Goal: Transaction & Acquisition: Purchase product/service

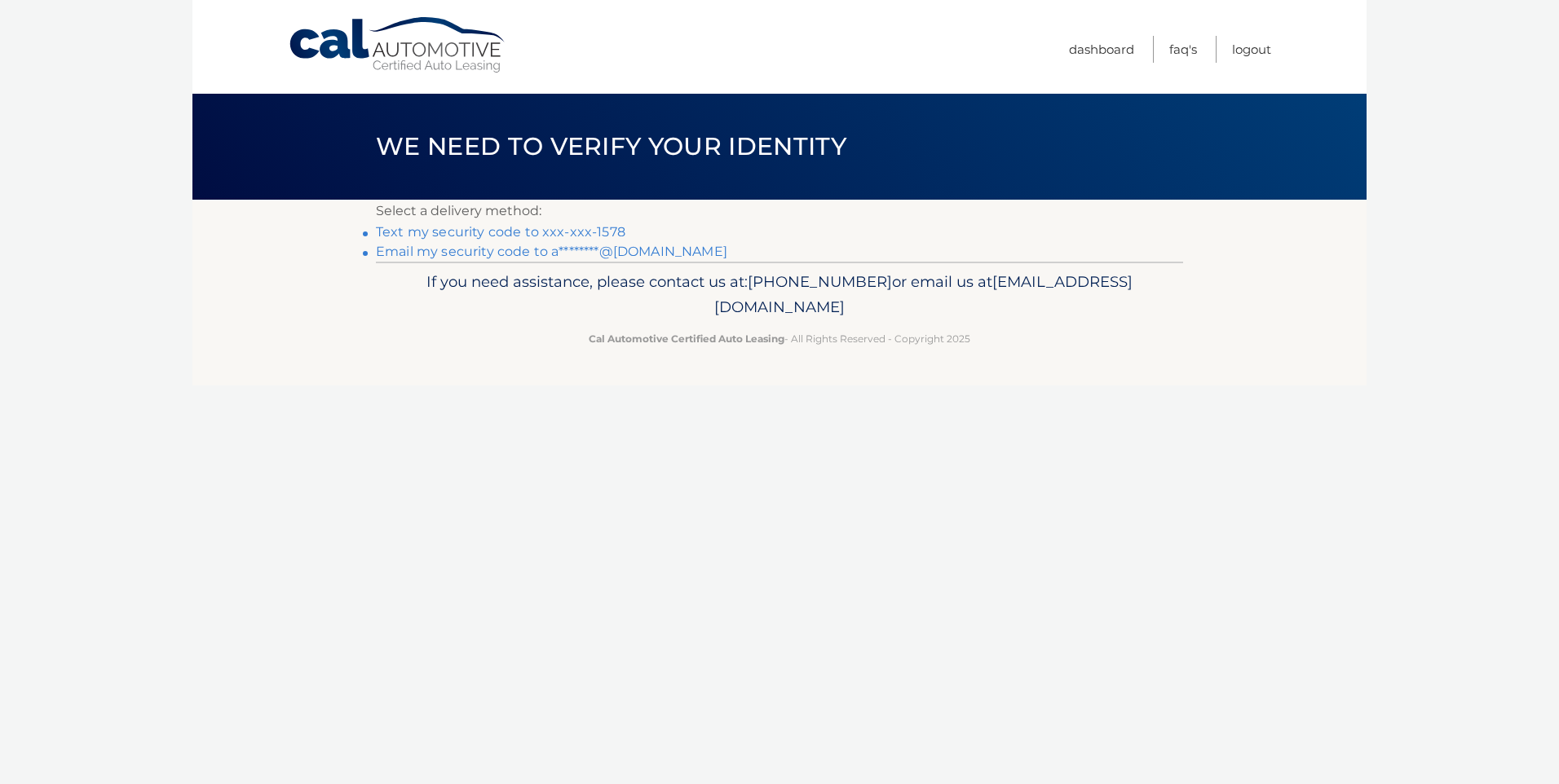
click at [542, 226] on link "Text my security code to xxx-xxx-1578" at bounding box center [501, 232] width 250 height 15
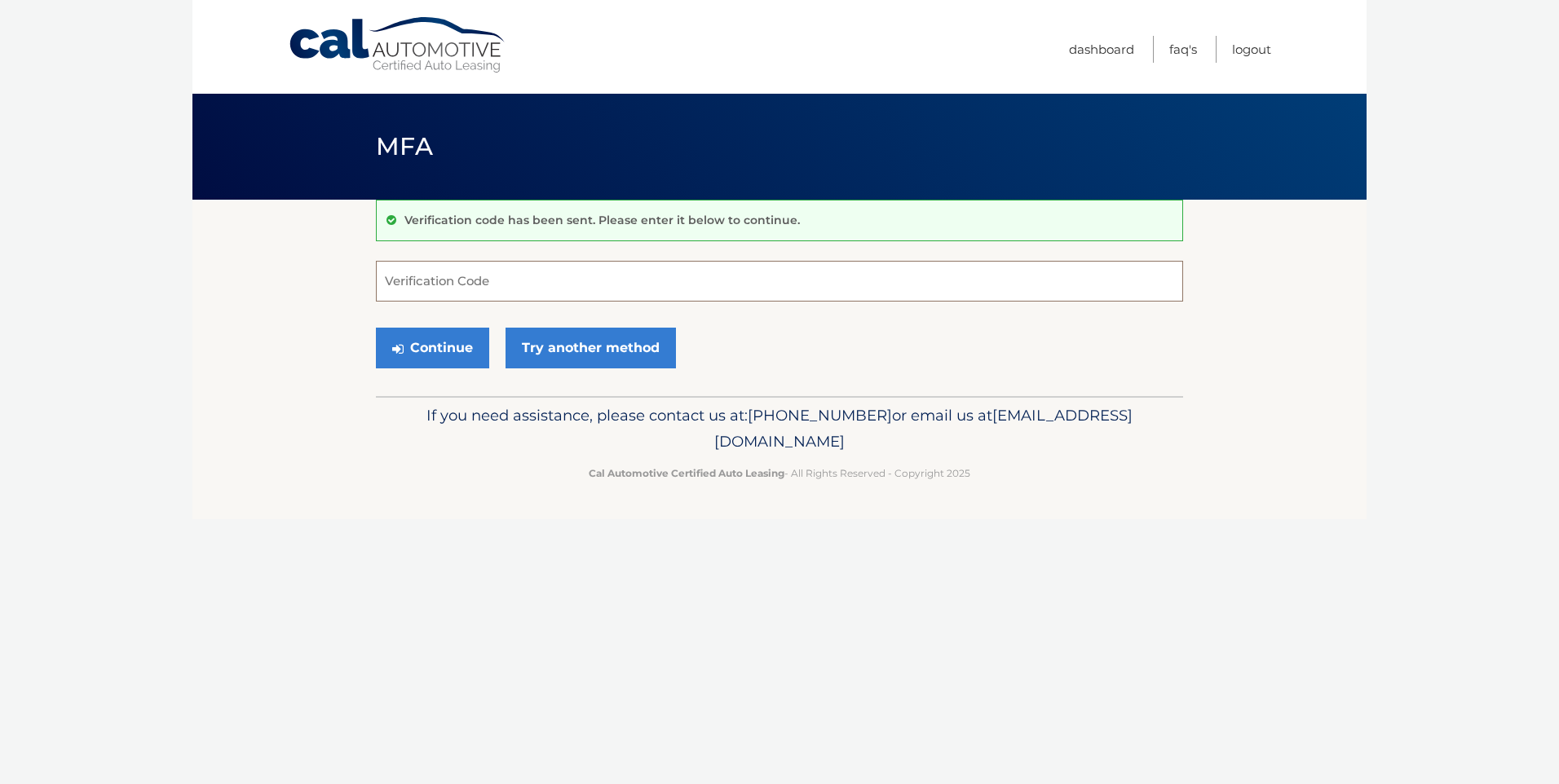
click at [539, 275] on input "Verification Code" at bounding box center [780, 281] width 807 height 41
type input "204733"
click at [402, 349] on icon "submit" at bounding box center [398, 349] width 11 height 13
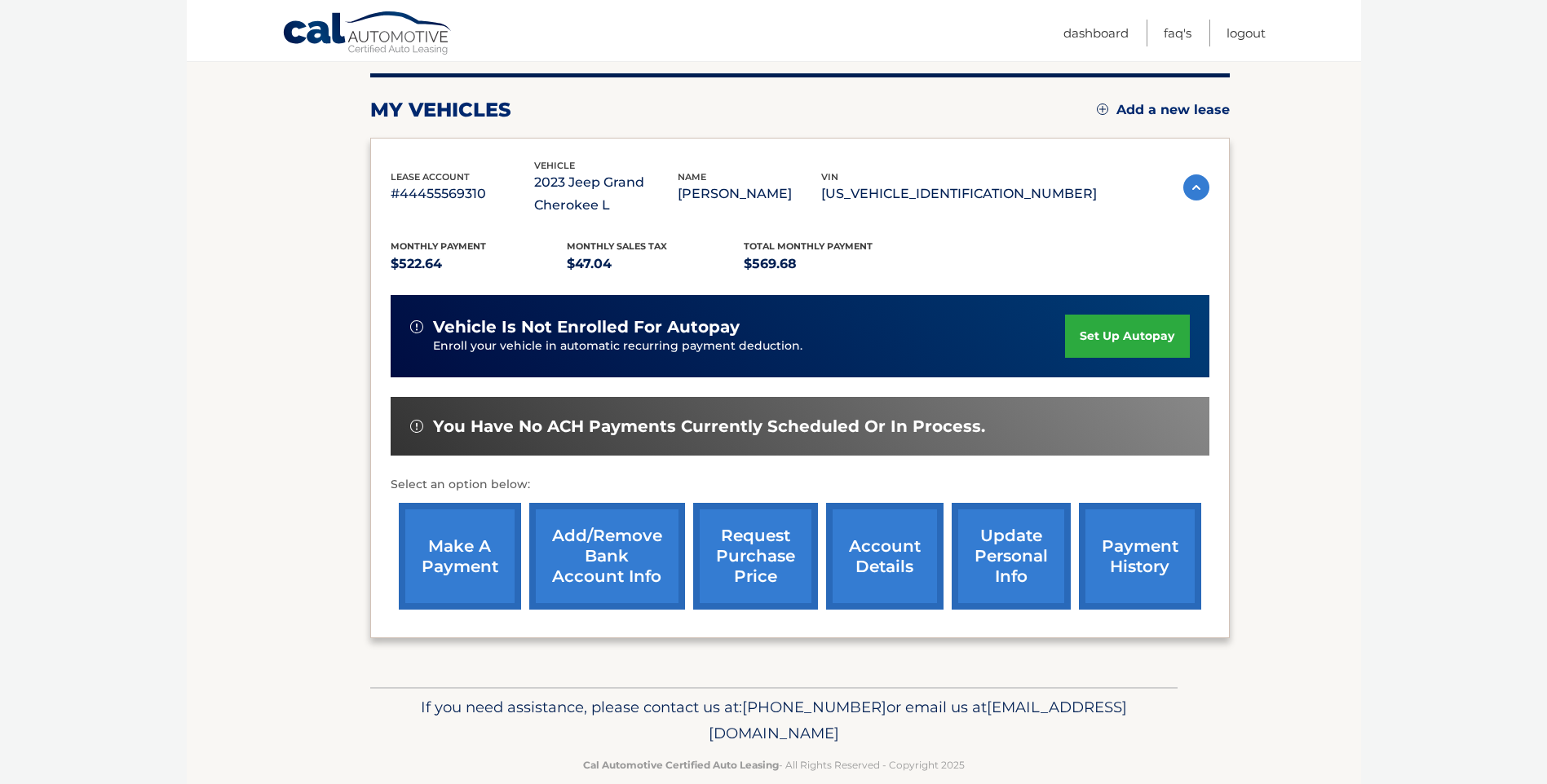
scroll to position [227, 0]
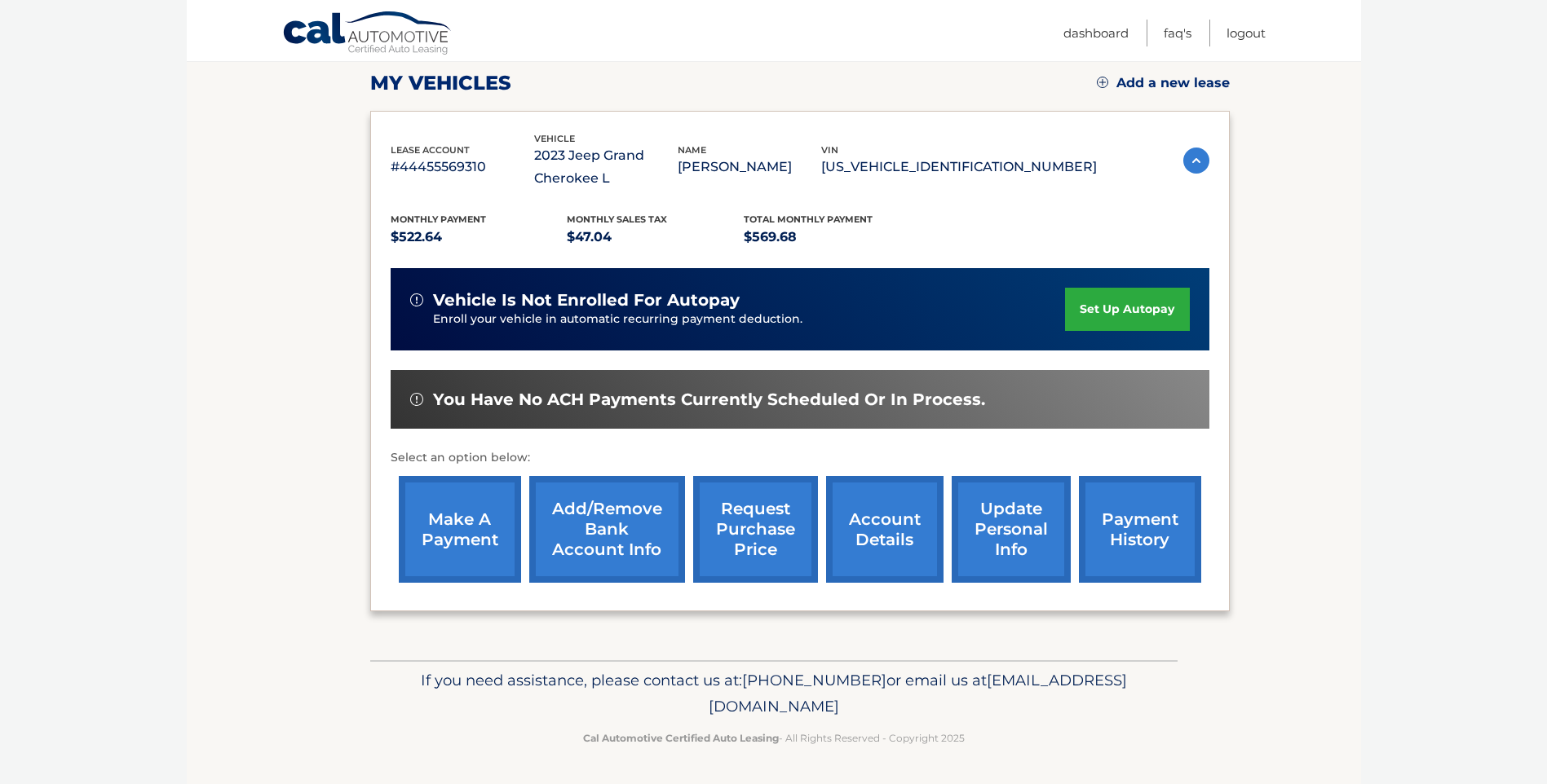
click at [1164, 561] on link "payment history" at bounding box center [1141, 529] width 123 height 106
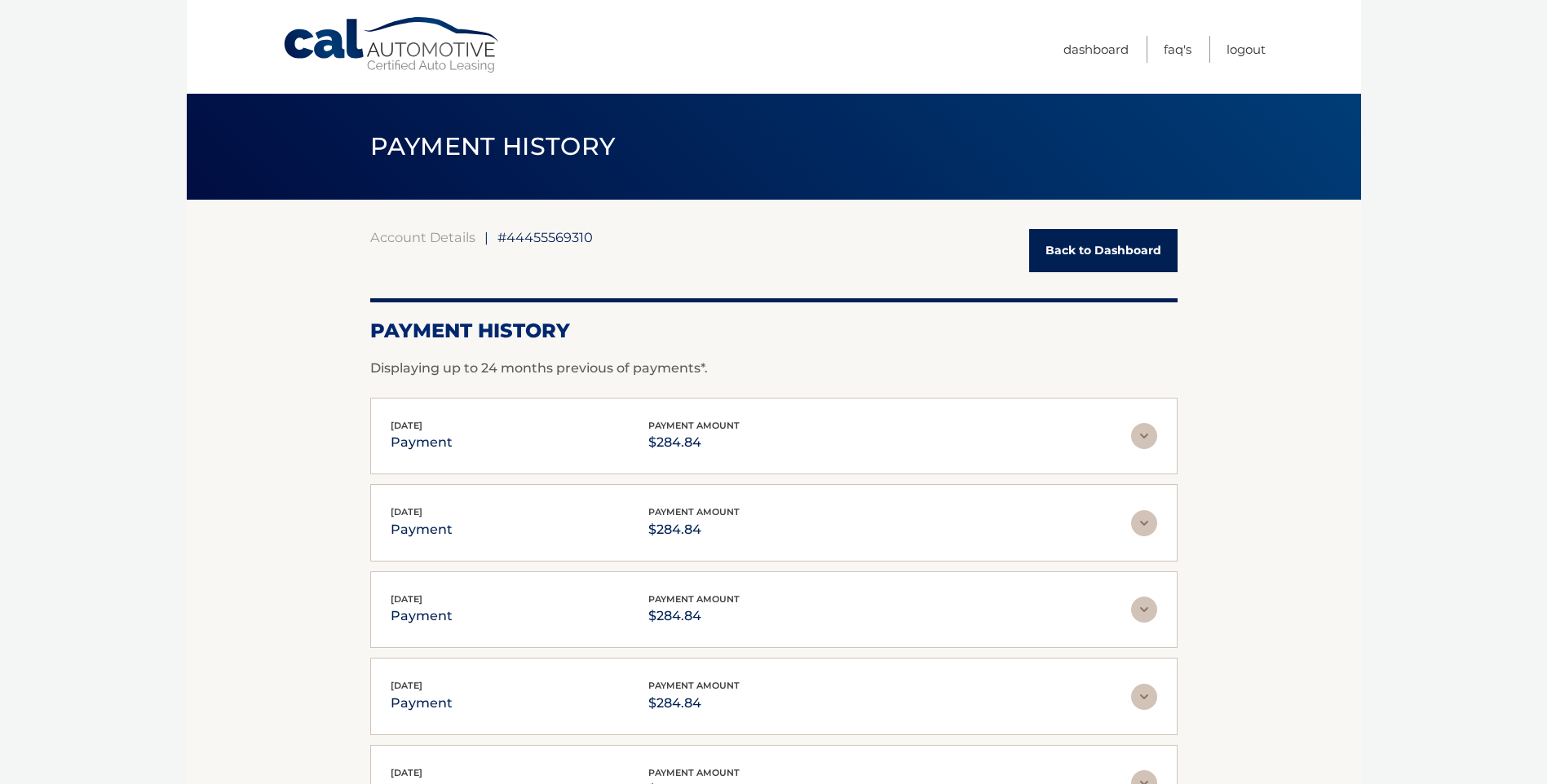
click at [1092, 245] on link "Back to Dashboard" at bounding box center [1103, 251] width 148 height 43
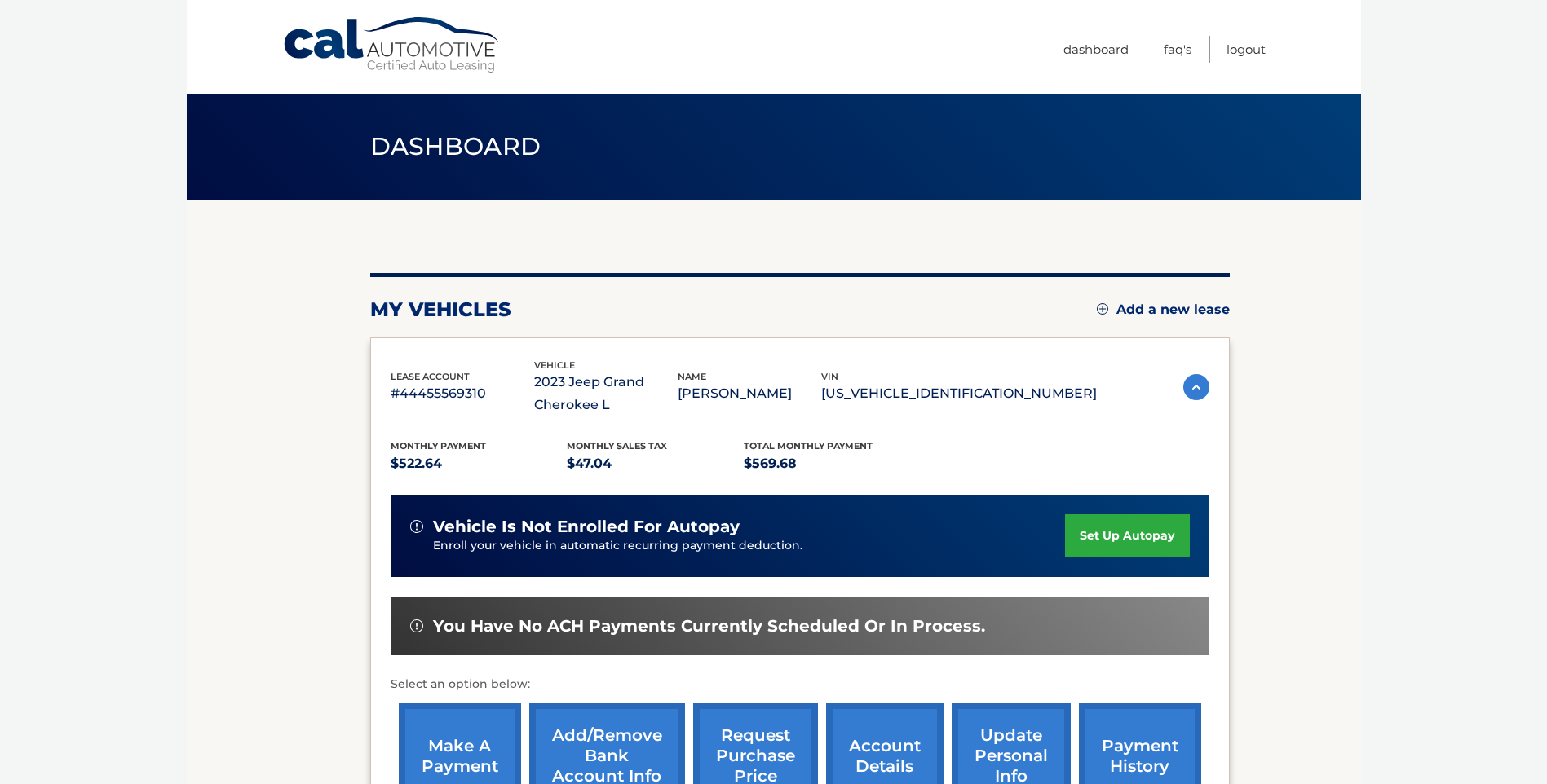
scroll to position [227, 0]
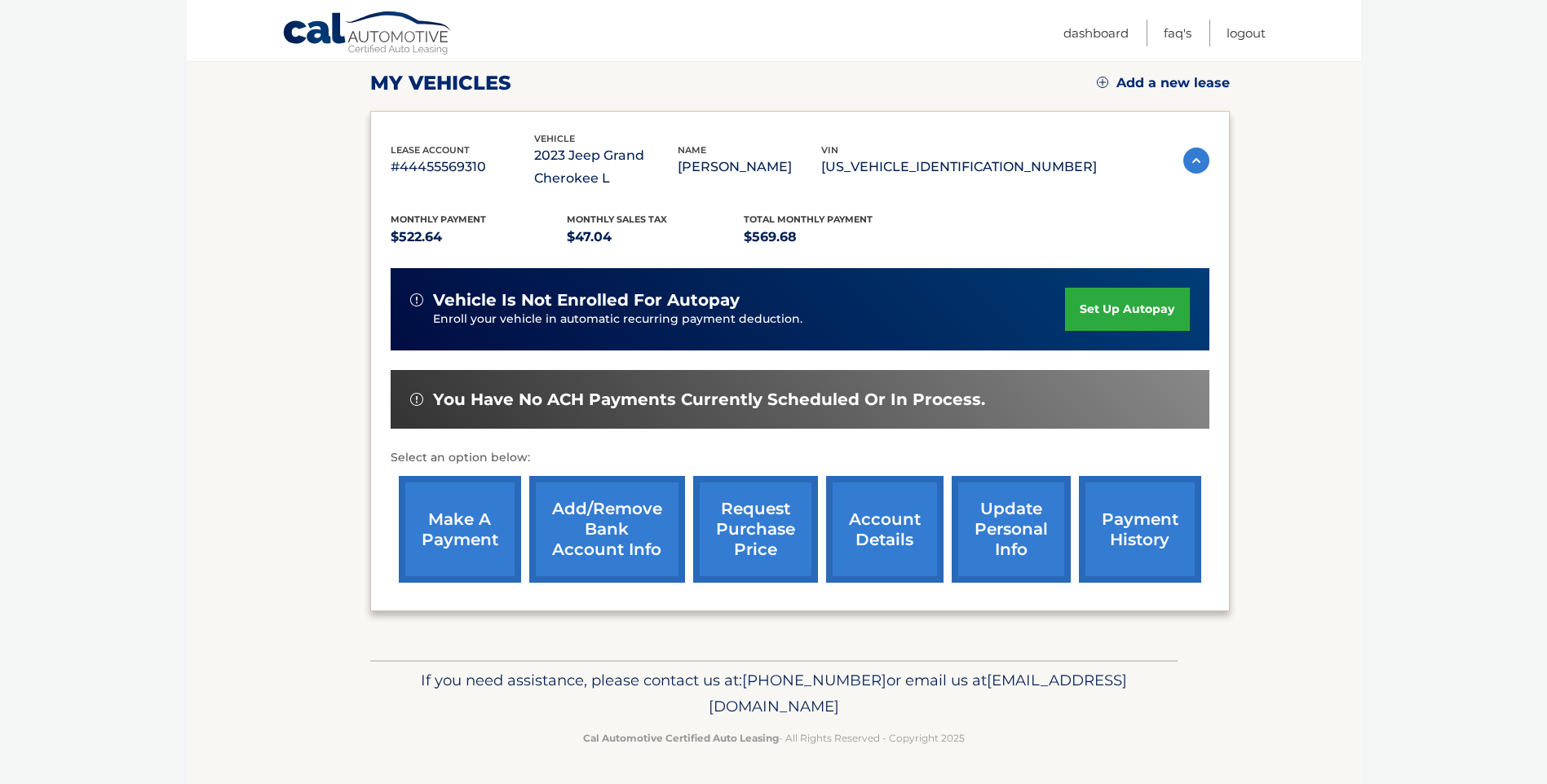
click at [474, 538] on link "make a payment" at bounding box center [460, 529] width 123 height 106
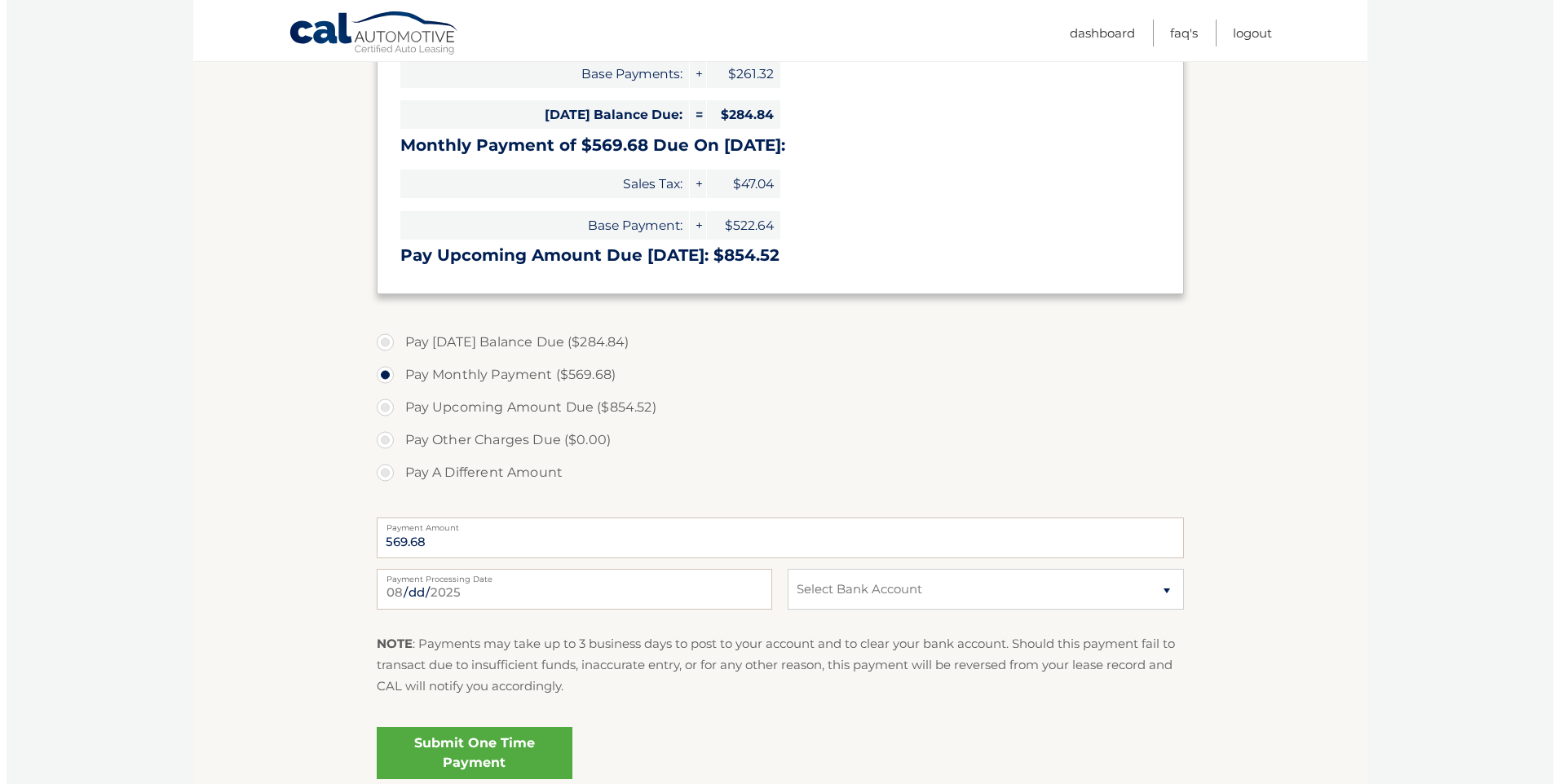
scroll to position [408, 0]
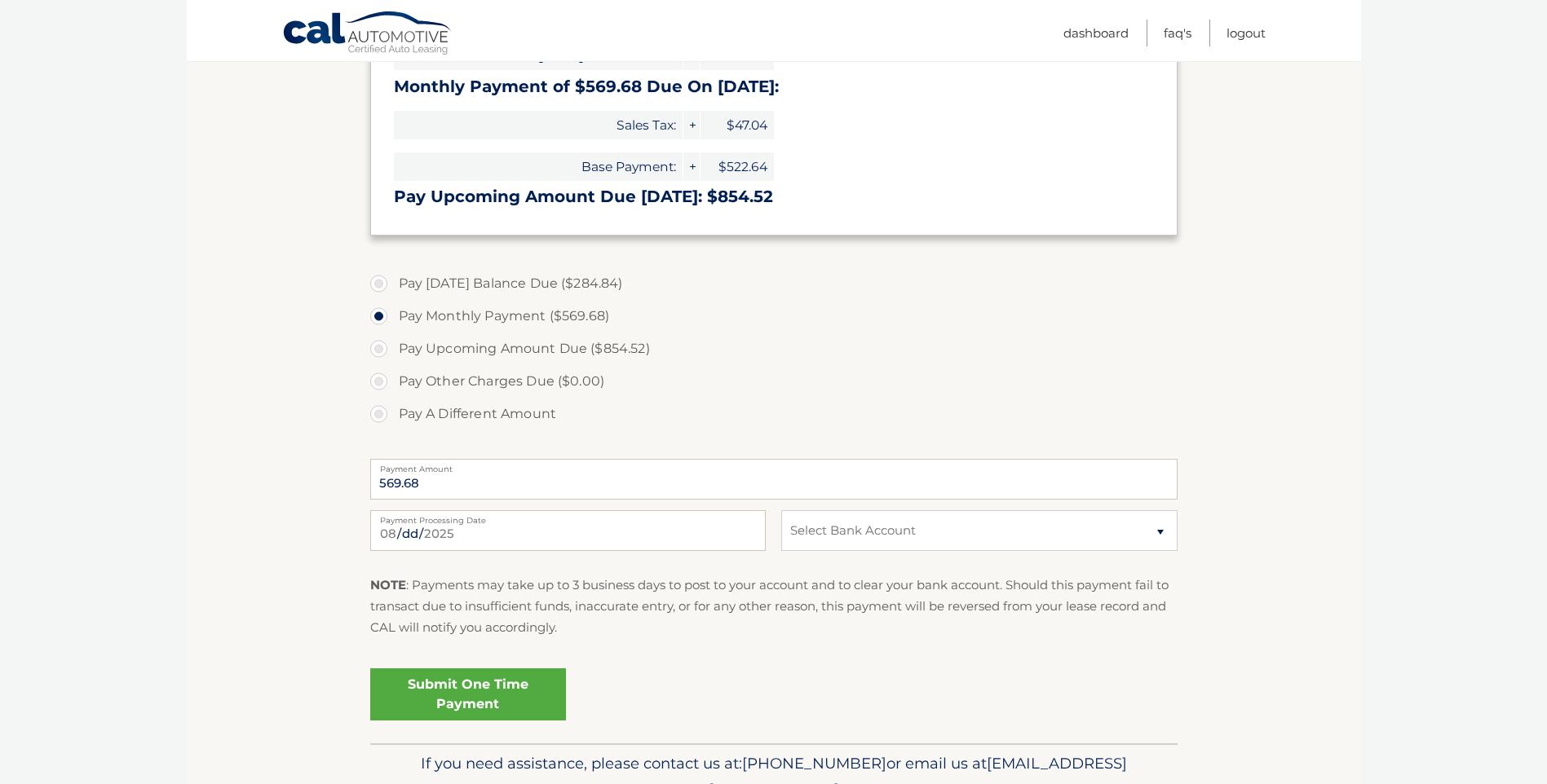
click at [430, 289] on label "Pay Today's Balance Due ($284.84)" at bounding box center [774, 284] width 807 height 33
click at [393, 289] on input "Pay Today's Balance Due ($284.84)" at bounding box center [385, 281] width 16 height 26
radio input "true"
type input "284.84"
drag, startPoint x: 922, startPoint y: 536, endPoint x: 916, endPoint y: 542, distance: 8.5
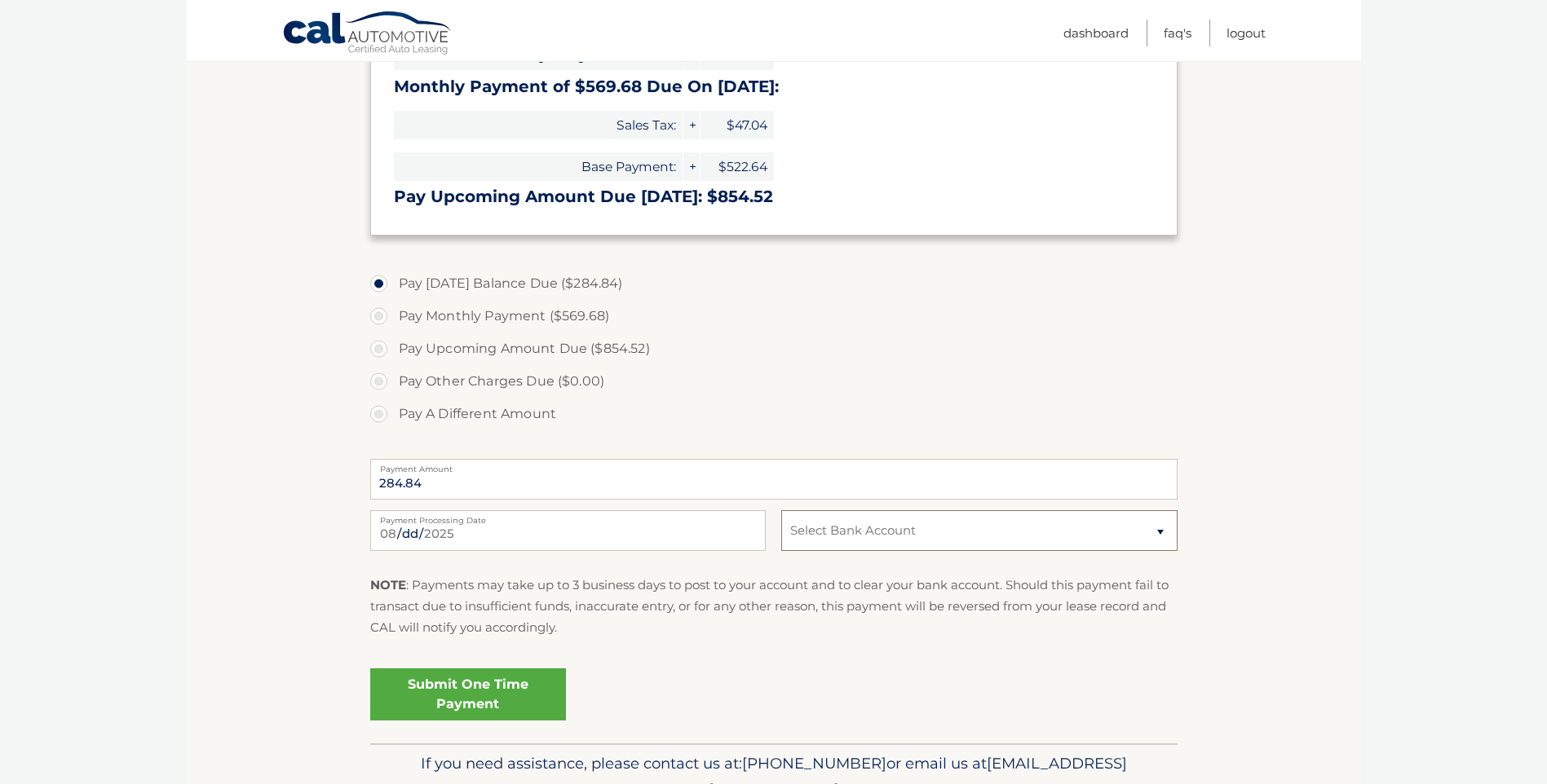
click at [922, 536] on select "Select Bank Account Checking BHCU *****7031 Checking FRANKLIN MINT FCU *****7403" at bounding box center [979, 531] width 396 height 41
click at [782, 511] on select "Select Bank Account Checking BHCU *****7031 Checking FRANKLIN MINT FCU *****7403" at bounding box center [979, 531] width 396 height 41
click at [888, 547] on select "Select Bank Account Checking BHCU *****7031 Checking FRANKLIN MINT FCU *****7403" at bounding box center [979, 531] width 396 height 41
select select "NzlhNzI3ZmItZjMwNi00NGE0LWJjMGYtMTQ0ZjY4MDFmNDVj"
click at [782, 511] on select "Select Bank Account Checking BHCU *****7031 Checking FRANKLIN MINT FCU *****7403" at bounding box center [979, 531] width 396 height 41
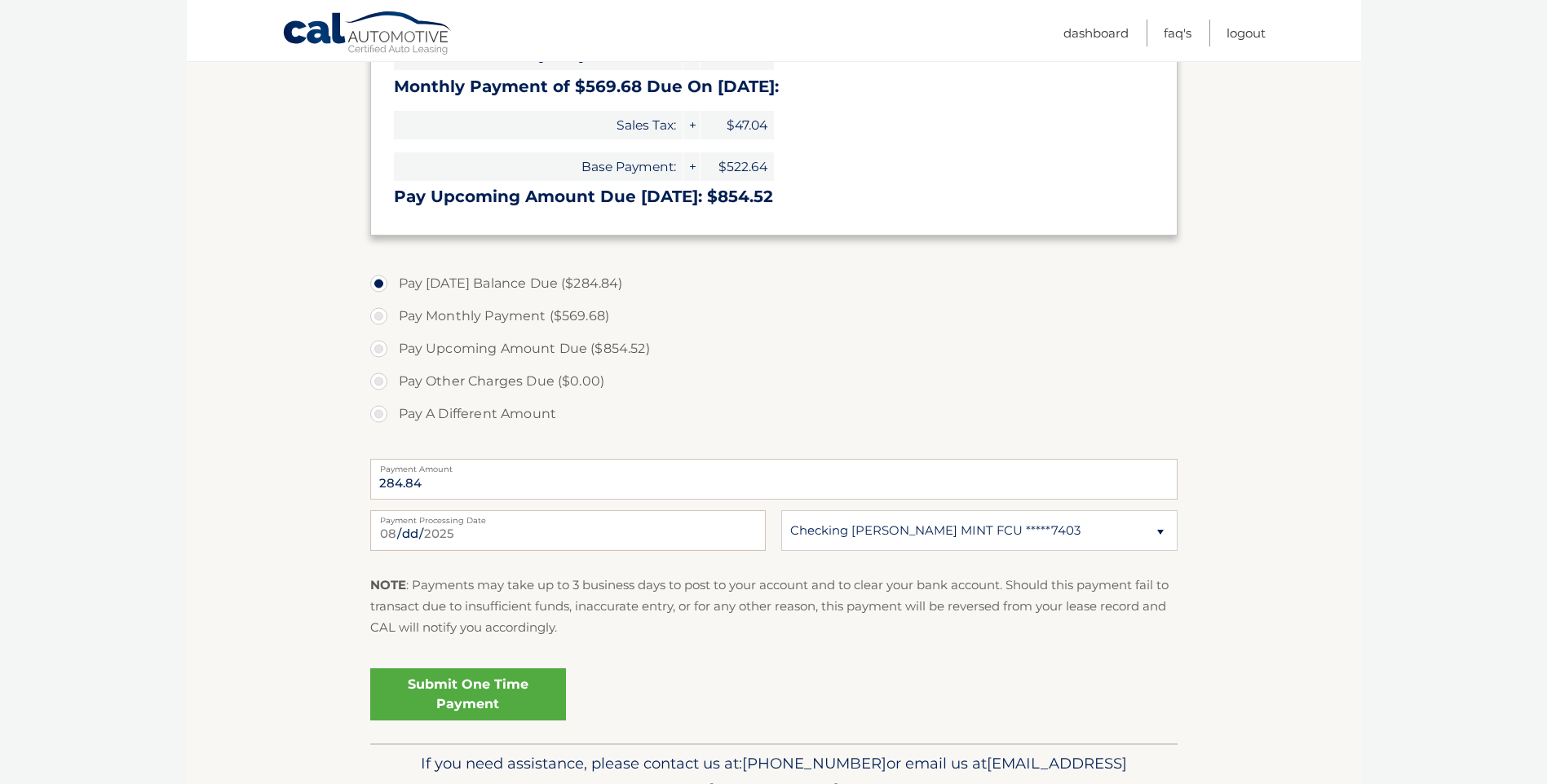
click at [493, 722] on div "Submit One Time Payment" at bounding box center [774, 699] width 807 height 76
click at [485, 705] on link "Submit One Time Payment" at bounding box center [469, 694] width 196 height 52
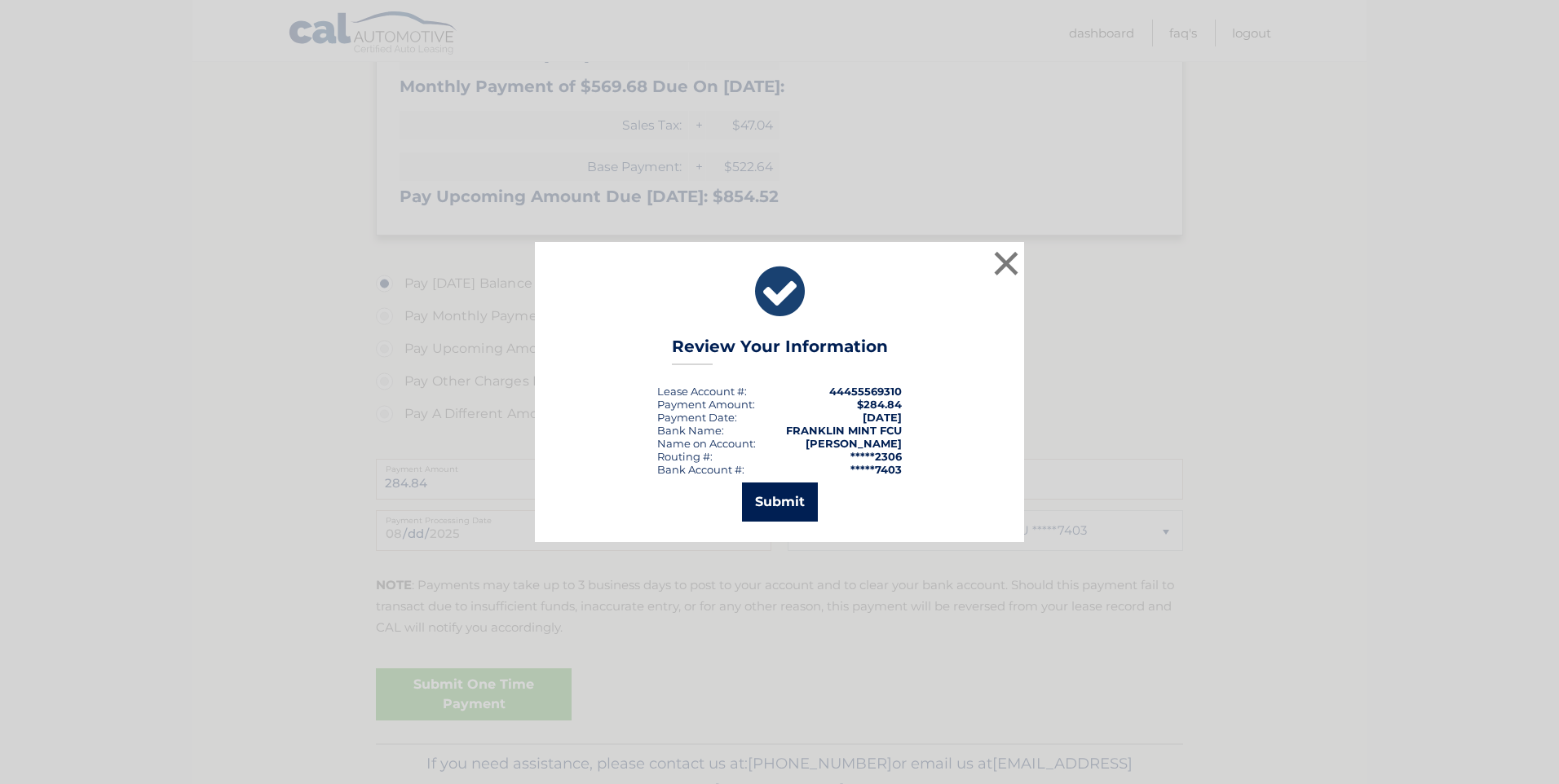
click at [780, 516] on button "Submit" at bounding box center [780, 502] width 75 height 40
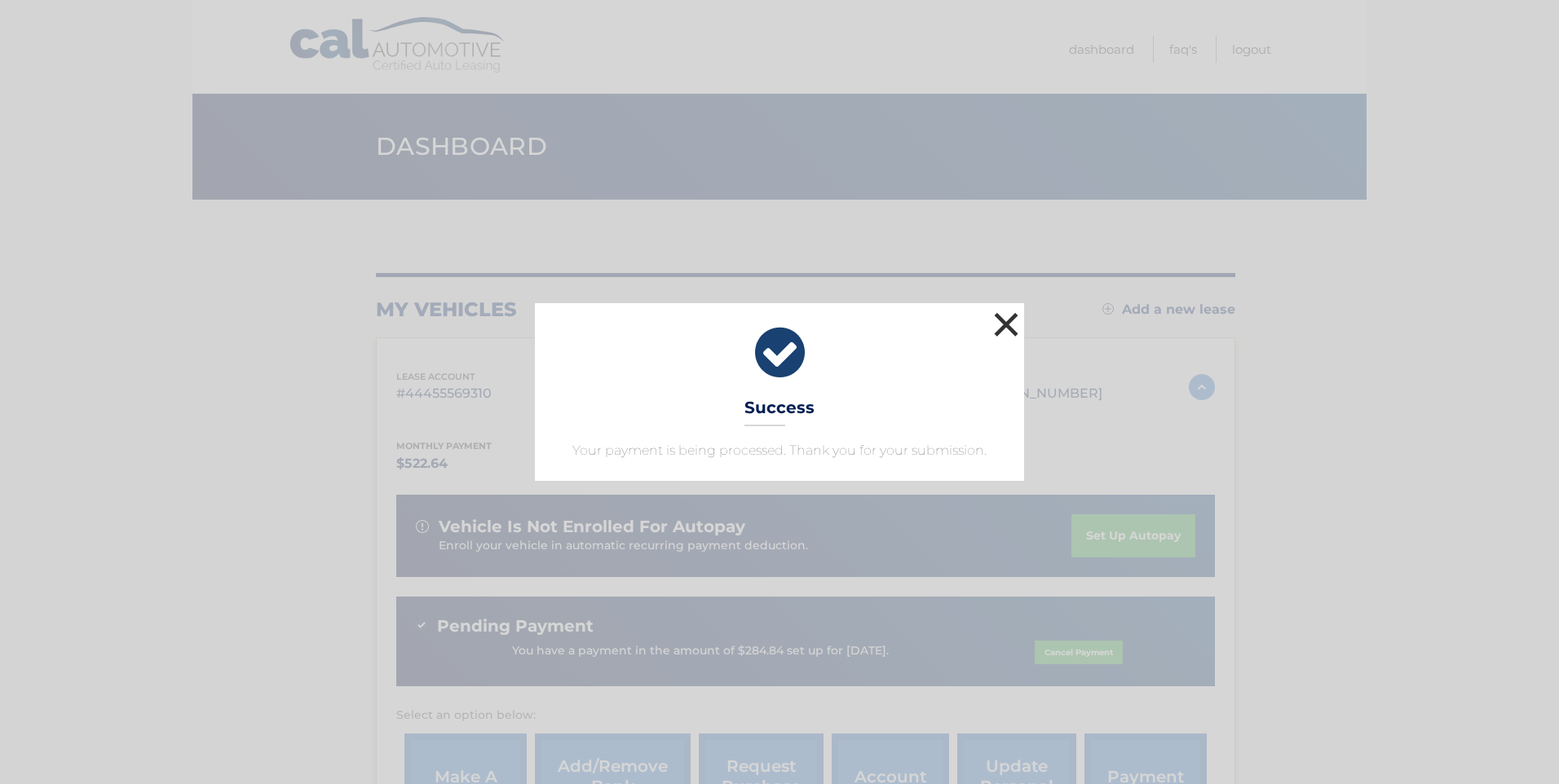
click at [1006, 330] on button "×" at bounding box center [1006, 324] width 33 height 33
